Goal: Communication & Community: Answer question/provide support

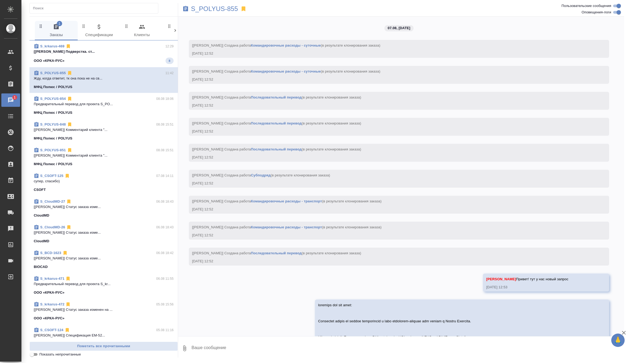
scroll to position [1928, 0]
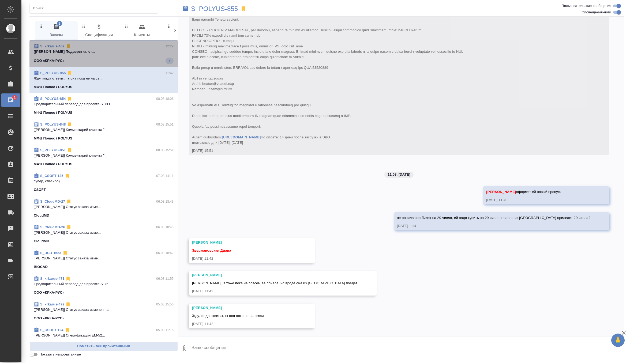
click at [81, 61] on div "ООО «КРКА-РУС» 8" at bounding box center [104, 61] width 140 height 6
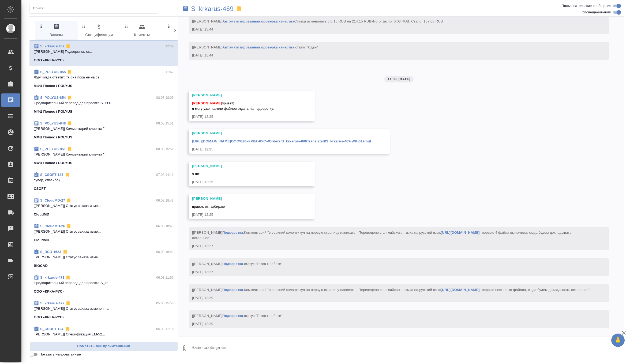
scroll to position [10455, 0]
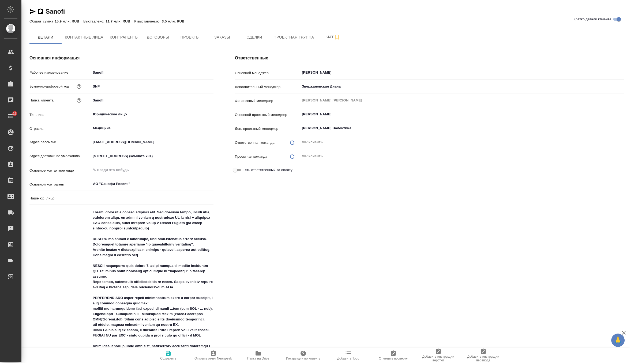
type input "(AU) Общество с ограниченной ответственностью "АЛС""
type textarea "x"
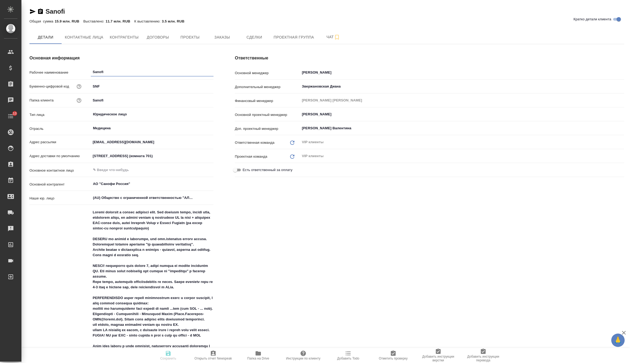
type textarea "x"
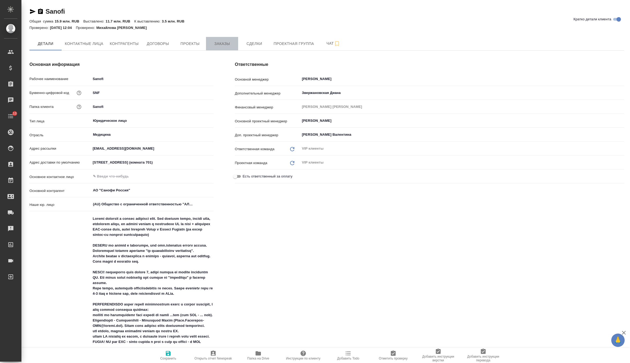
click at [219, 46] on span "Заказы" at bounding box center [222, 43] width 26 height 7
type textarea "x"
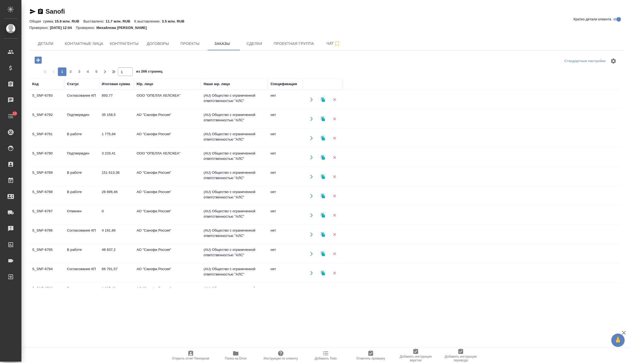
scroll to position [282, 0]
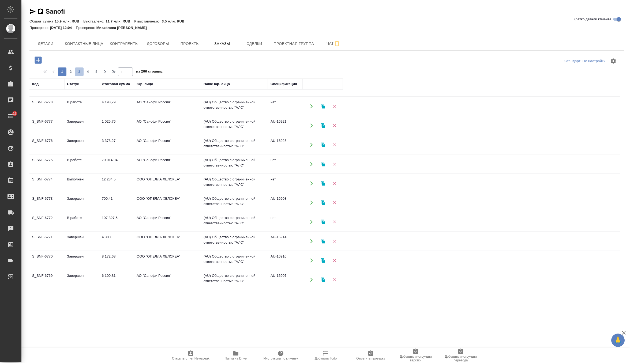
click at [77, 71] on span "3" at bounding box center [79, 71] width 9 height 5
click at [95, 71] on span "5" at bounding box center [96, 71] width 9 height 5
type input "5"
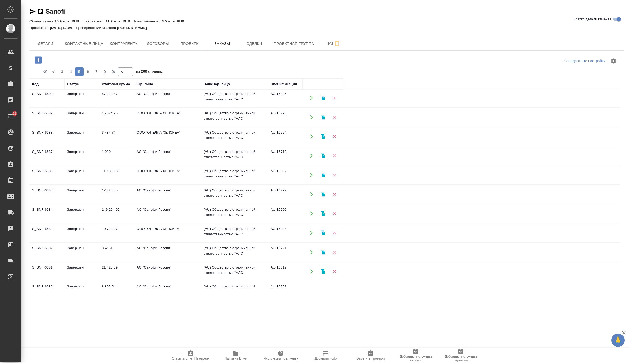
scroll to position [61, 0]
click at [85, 48] on td "Завершен" at bounding box center [81, 38] width 35 height 19
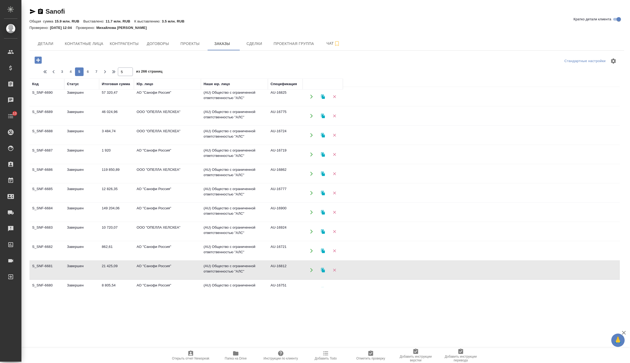
click at [85, 48] on td "Завершен" at bounding box center [81, 38] width 35 height 19
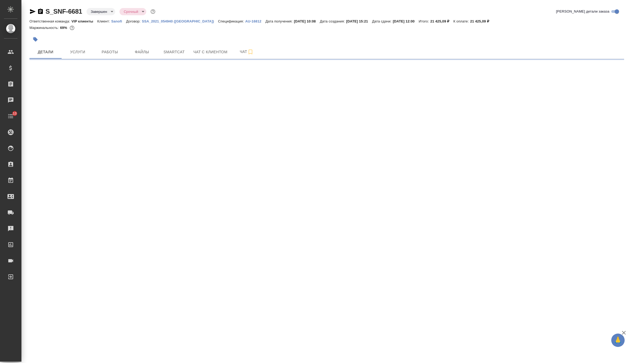
select select "RU"
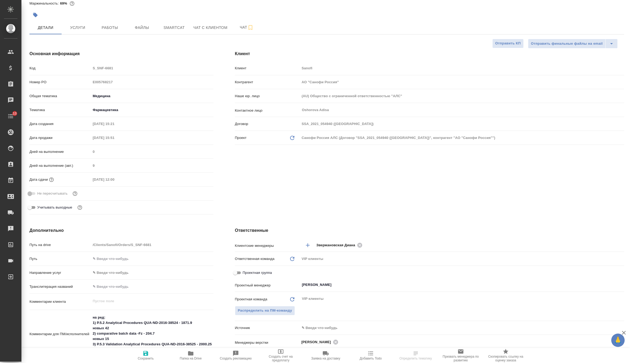
type textarea "x"
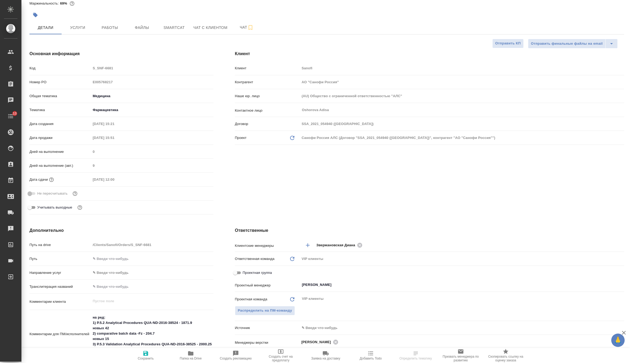
type textarea "x"
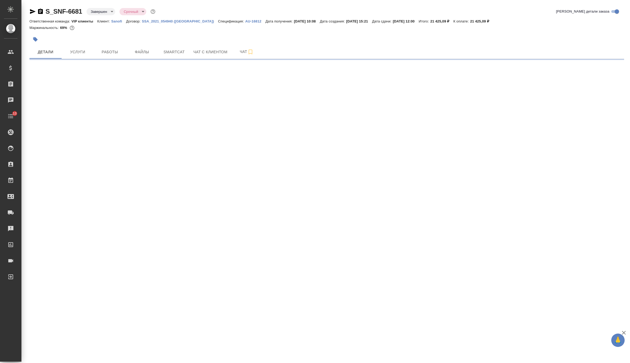
select select "RU"
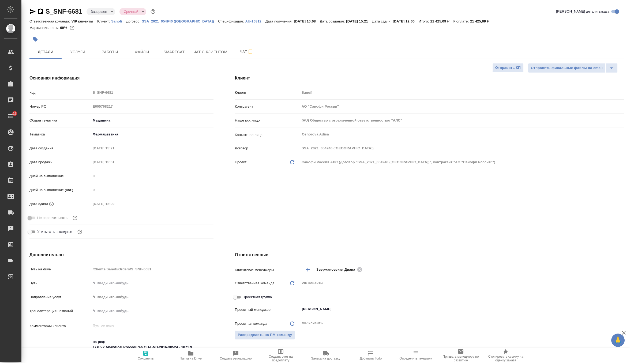
type textarea "x"
click at [80, 46] on button "Услуги" at bounding box center [78, 51] width 32 height 13
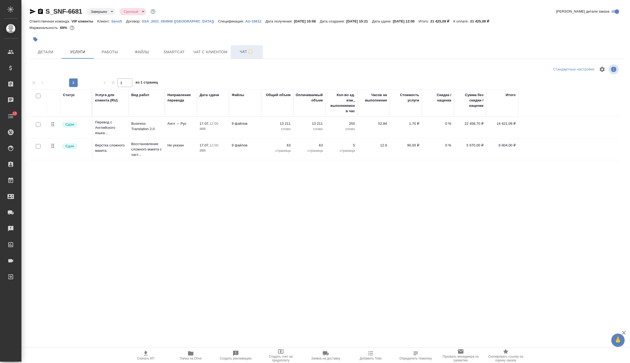
click at [234, 54] on span "Чат" at bounding box center [247, 51] width 26 height 7
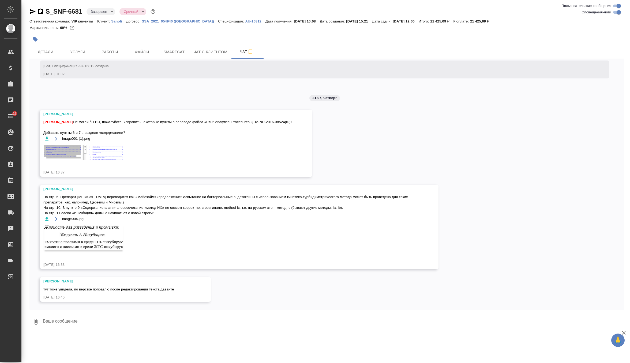
scroll to position [3091, 0]
